Goal: Submit feedback/report problem

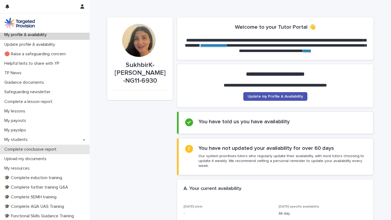
scroll to position [1, 0]
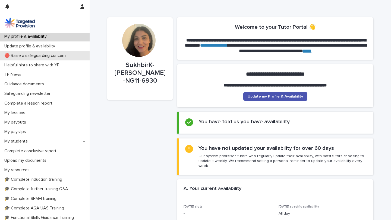
click at [44, 55] on p "🔴 Raise a safeguarding concern" at bounding box center [36, 55] width 68 height 5
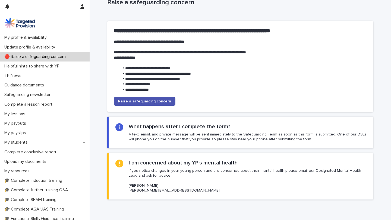
scroll to position [44, 0]
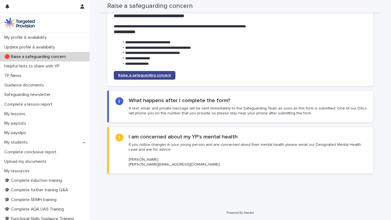
click at [151, 75] on span "Raise a safeguarding concern" at bounding box center [144, 76] width 53 height 4
